Goal: Task Accomplishment & Management: Manage account settings

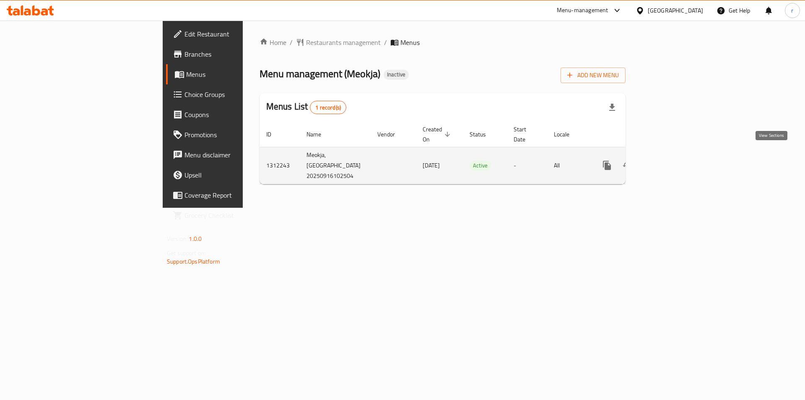
click at [673, 160] on icon "enhanced table" at bounding box center [668, 165] width 10 height 10
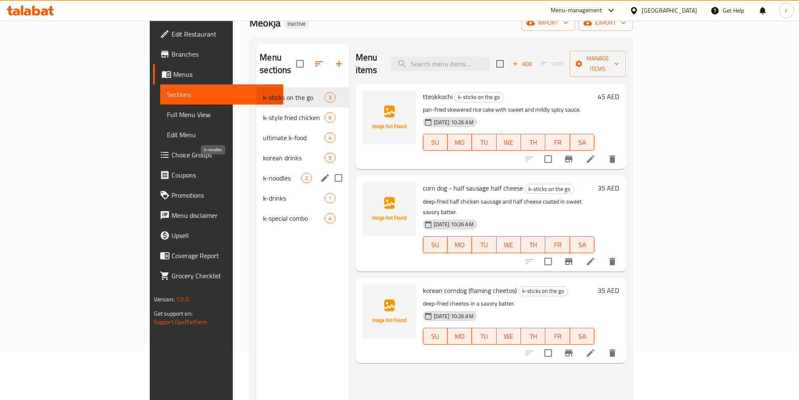
scroll to position [34, 0]
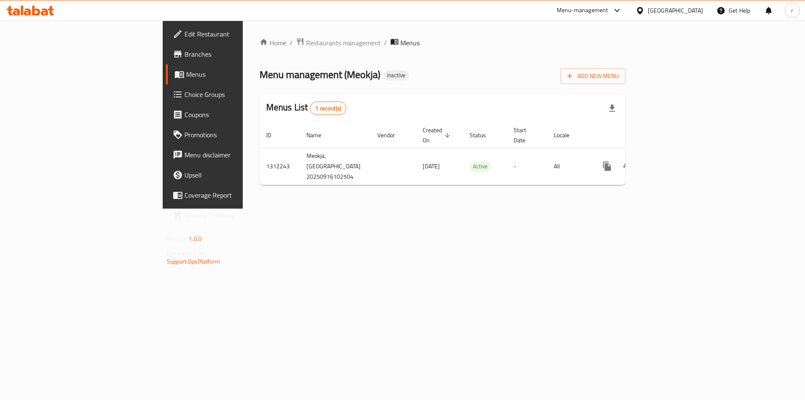
click at [626, 84] on div "Home / Restaurants management / Menus Menu management ( Meokja ) Inactive Add N…" at bounding box center [443, 114] width 366 height 154
click at [626, 83] on button "Add New Menu" at bounding box center [593, 76] width 65 height 16
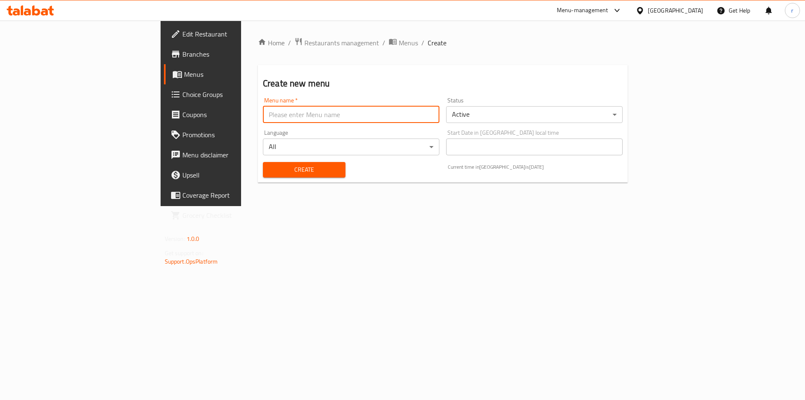
click at [440, 107] on input "text" at bounding box center [351, 114] width 177 height 17
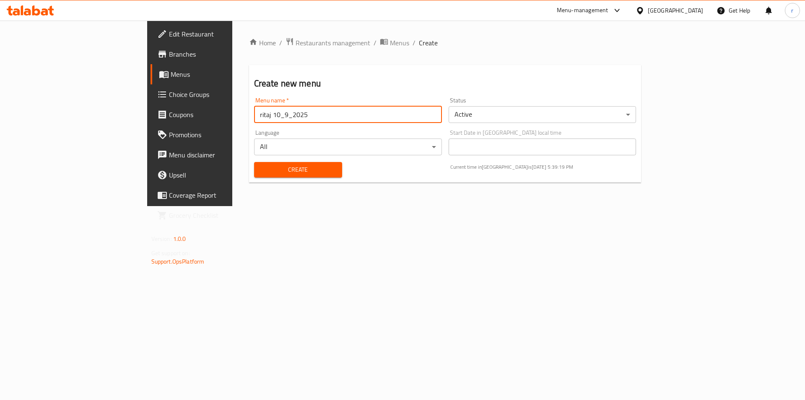
click at [254, 122] on input "ritaj 10_9_2025" at bounding box center [348, 114] width 188 height 17
click at [254, 117] on input "ritaj 10_9_2025" at bounding box center [348, 114] width 188 height 17
type input "ritaj 16_9_2025"
click at [291, 169] on span "Create" at bounding box center [298, 169] width 75 height 10
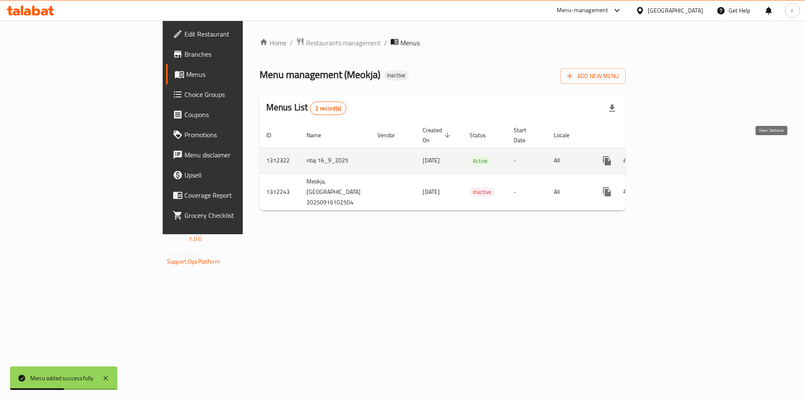
click at [672, 157] on icon "enhanced table" at bounding box center [668, 161] width 8 height 8
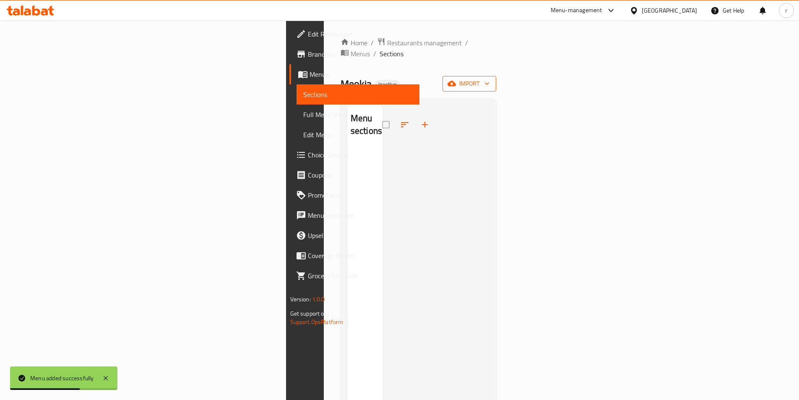
click at [490, 78] on span "import" at bounding box center [469, 83] width 40 height 10
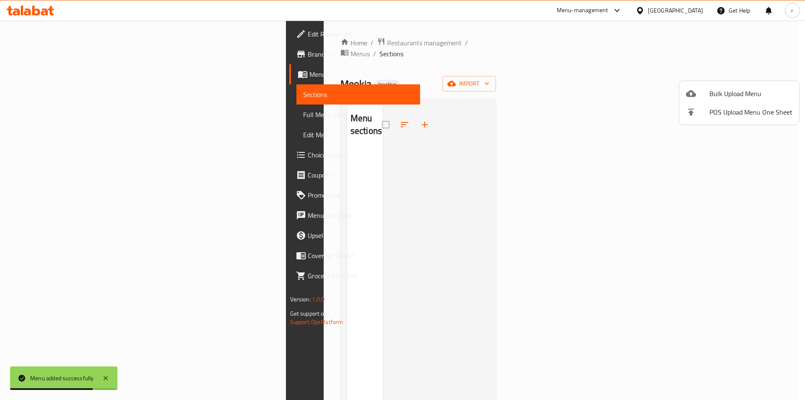
click at [710, 90] on span "Bulk Upload Menu" at bounding box center [751, 94] width 83 height 10
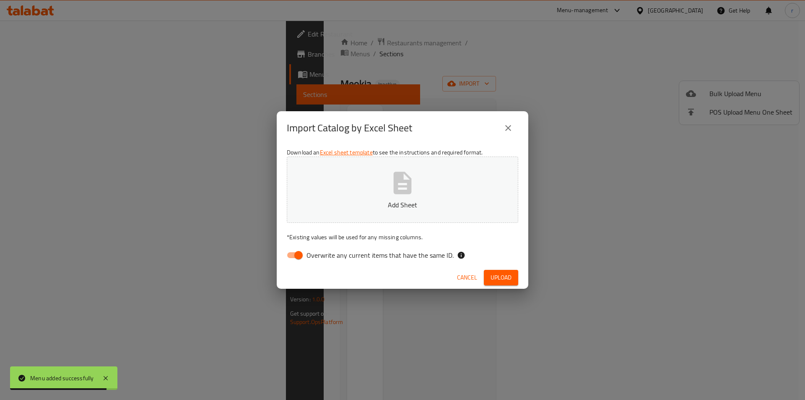
click at [333, 255] on span "Overwrite any current items that have the same ID." at bounding box center [380, 255] width 147 height 10
click at [323, 255] on input "Overwrite any current items that have the same ID." at bounding box center [299, 255] width 48 height 16
checkbox input "false"
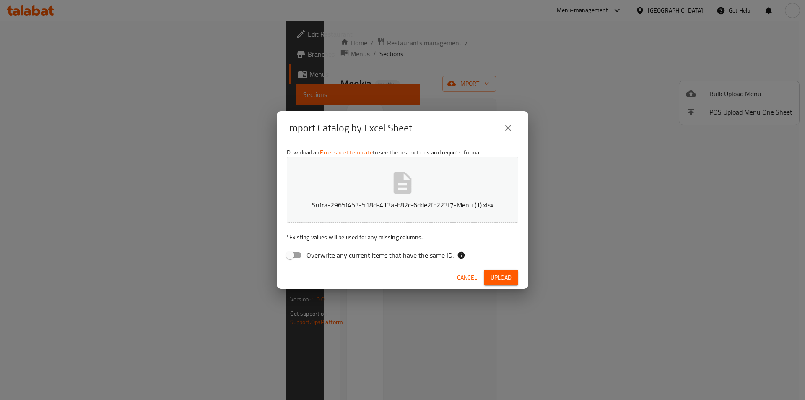
click at [508, 281] on span "Upload" at bounding box center [501, 277] width 21 height 10
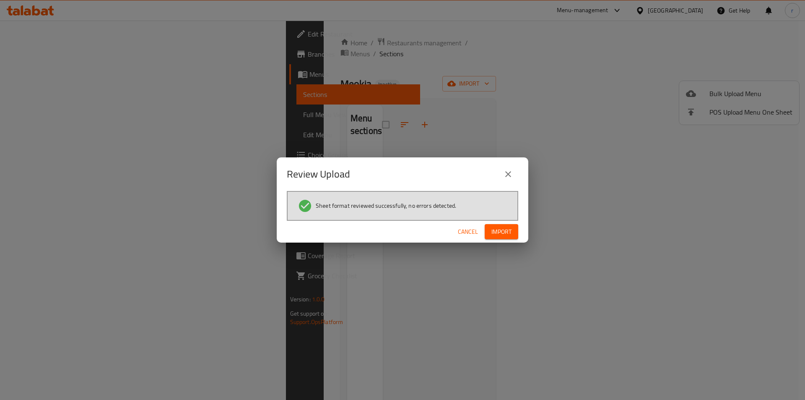
click at [495, 237] on span "Import" at bounding box center [502, 232] width 20 height 10
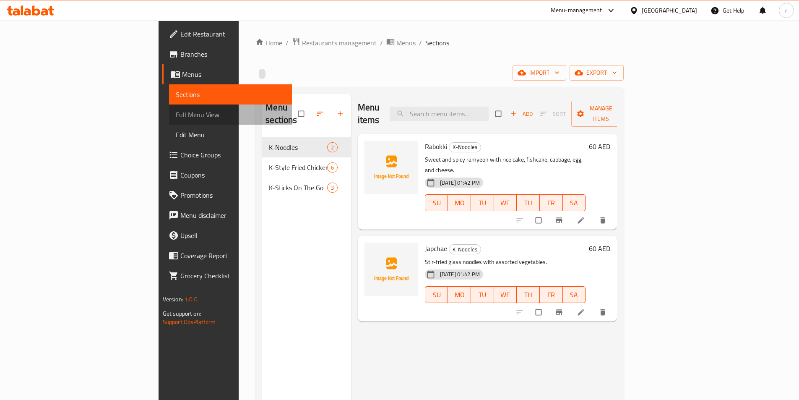
click at [176, 112] on span "Full Menu View" at bounding box center [230, 114] width 109 height 10
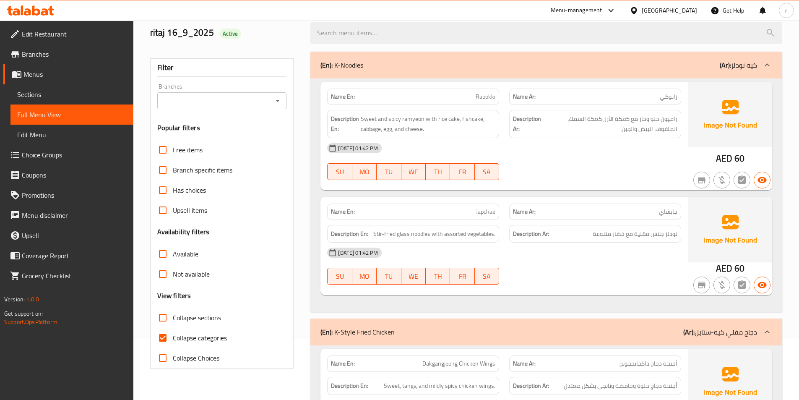
scroll to position [126, 0]
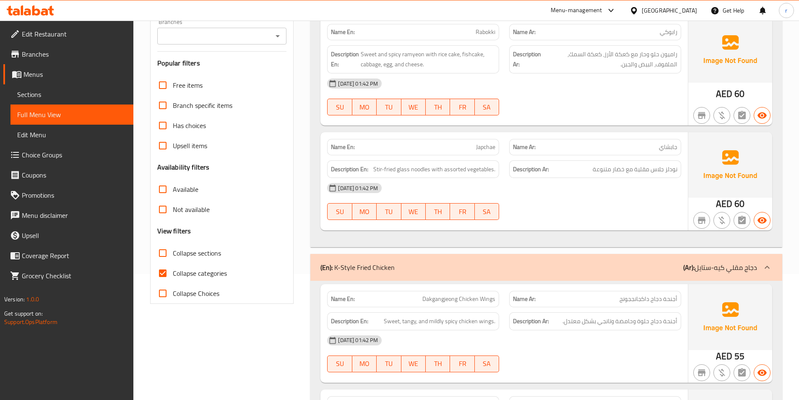
click at [184, 273] on span "Collapse categories" at bounding box center [200, 273] width 54 height 10
click at [173, 273] on input "Collapse categories" at bounding box center [163, 273] width 20 height 20
checkbox input "false"
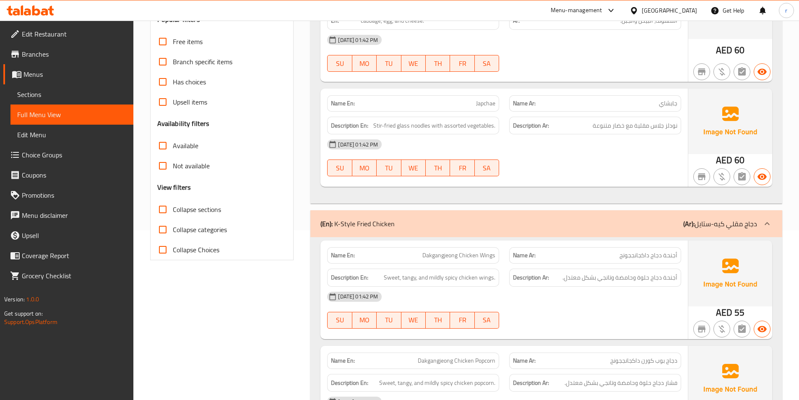
scroll to position [0, 0]
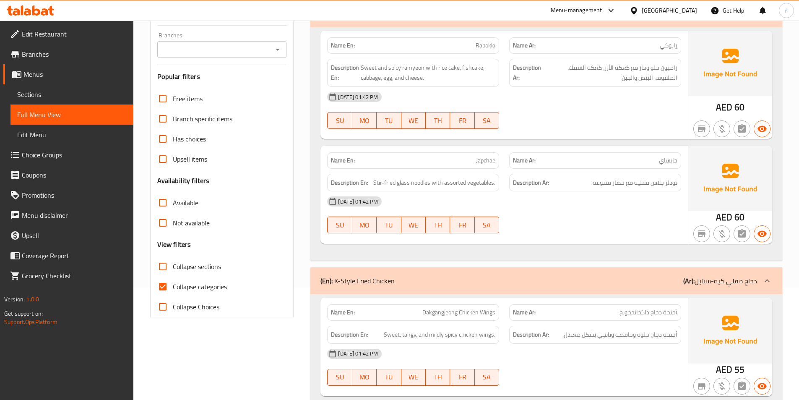
scroll to position [126, 0]
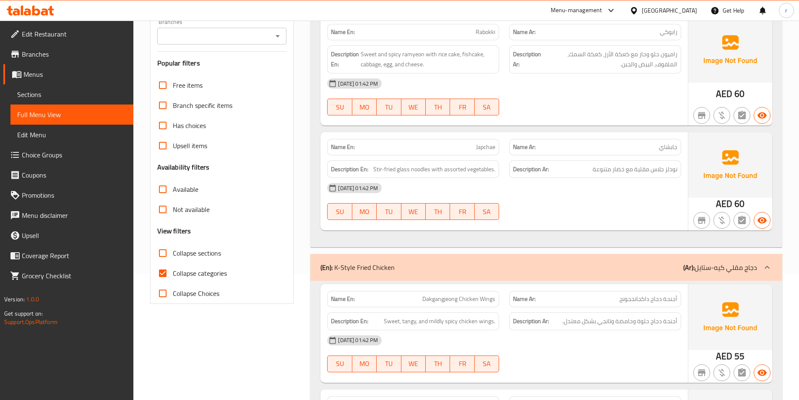
click at [187, 278] on span "Collapse categories" at bounding box center [200, 273] width 54 height 10
click at [173, 278] on input "Collapse categories" at bounding box center [163, 273] width 20 height 20
checkbox input "false"
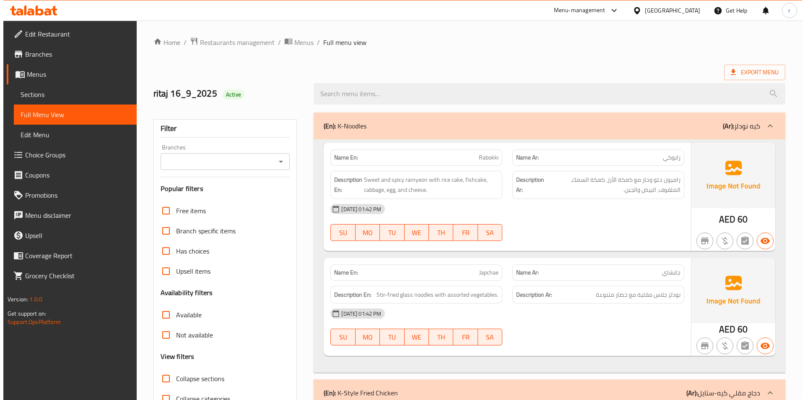
scroll to position [0, 0]
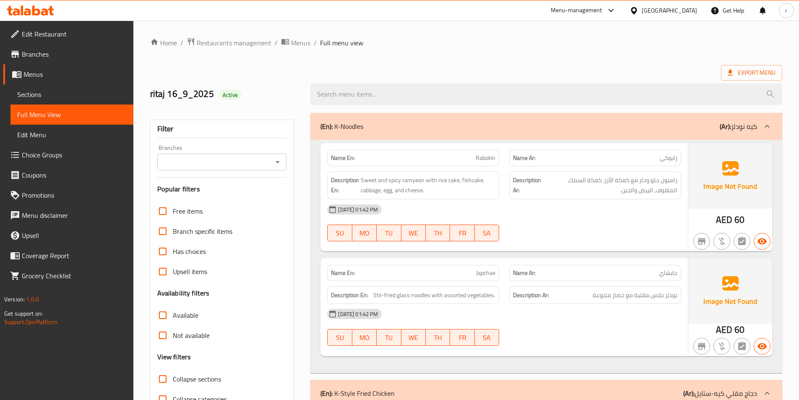
click at [45, 95] on span "Sections" at bounding box center [71, 94] width 109 height 10
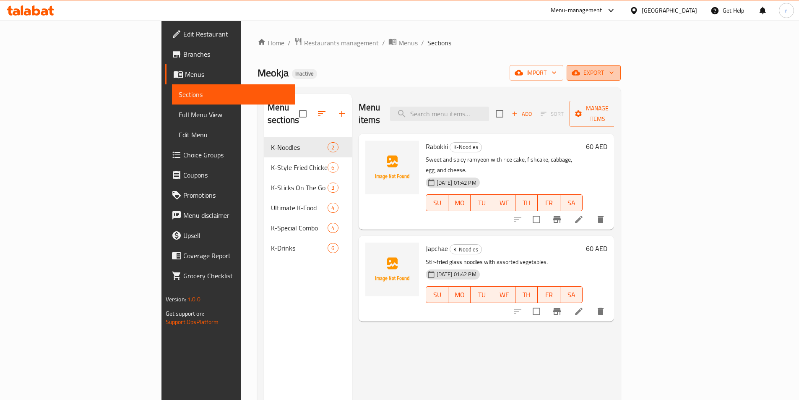
click at [614, 72] on span "export" at bounding box center [593, 73] width 41 height 10
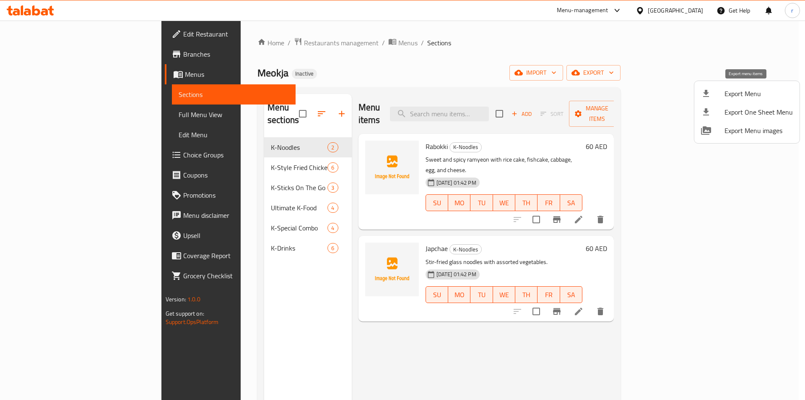
click at [746, 94] on span "Export Menu" at bounding box center [759, 94] width 68 height 10
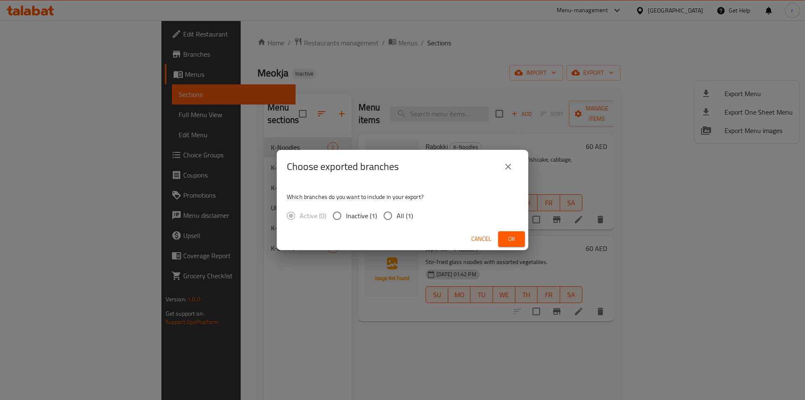
click at [405, 219] on span "All (1)" at bounding box center [405, 216] width 16 height 10
click at [397, 219] on input "All (1)" at bounding box center [388, 216] width 18 height 18
radio input "true"
click at [509, 241] on span "Ok" at bounding box center [511, 239] width 13 height 10
